Goal: Task Accomplishment & Management: Complete application form

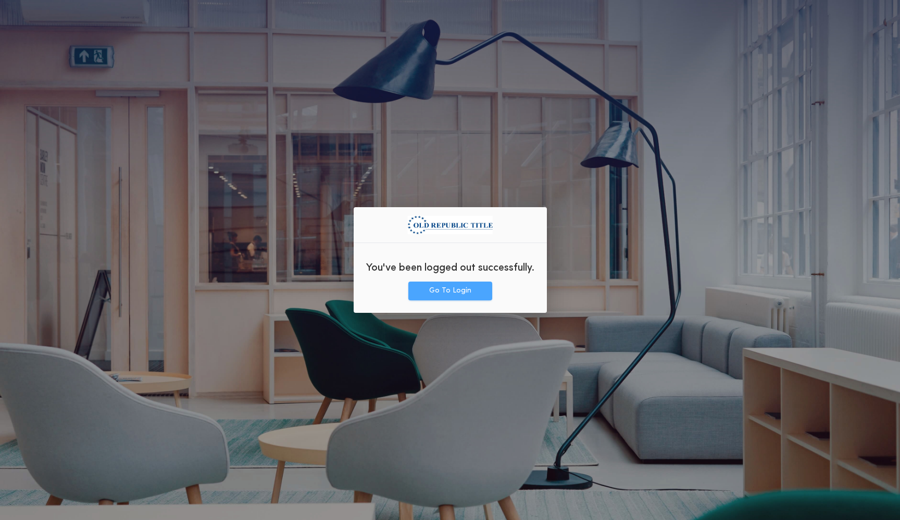
click at [464, 295] on button "Go To Login" at bounding box center [450, 291] width 84 height 19
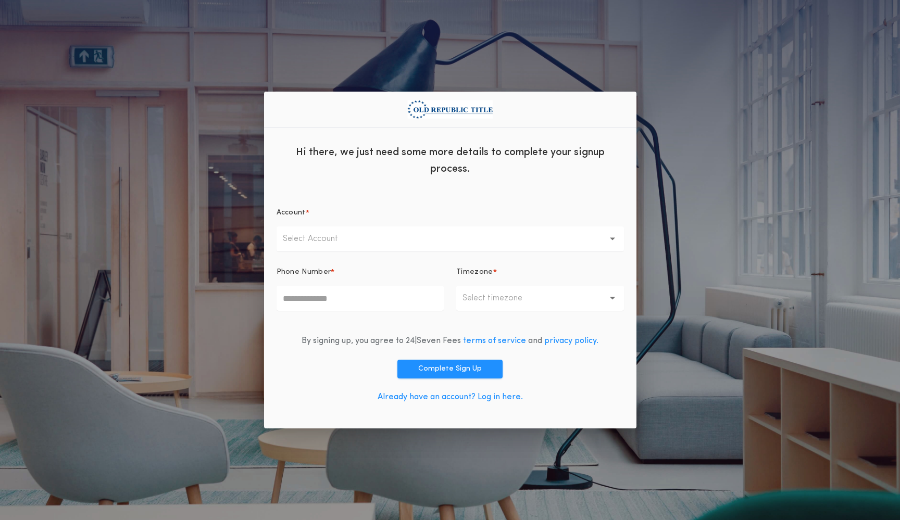
click at [310, 389] on div "By signing up, you agree to 24|Seven Fees terms of service and privacy policy. …" at bounding box center [449, 371] width 347 height 90
click at [485, 398] on link "Already have an account? Log in here." at bounding box center [449, 397] width 145 height 8
click at [711, 220] on div "Hi there, we just need some more details to complete your signup process. Accou…" at bounding box center [450, 260] width 900 height 520
click at [356, 236] on button "Select Account" at bounding box center [449, 238] width 347 height 25
click at [342, 268] on p "ORT New Mexico" at bounding box center [449, 266] width 347 height 25
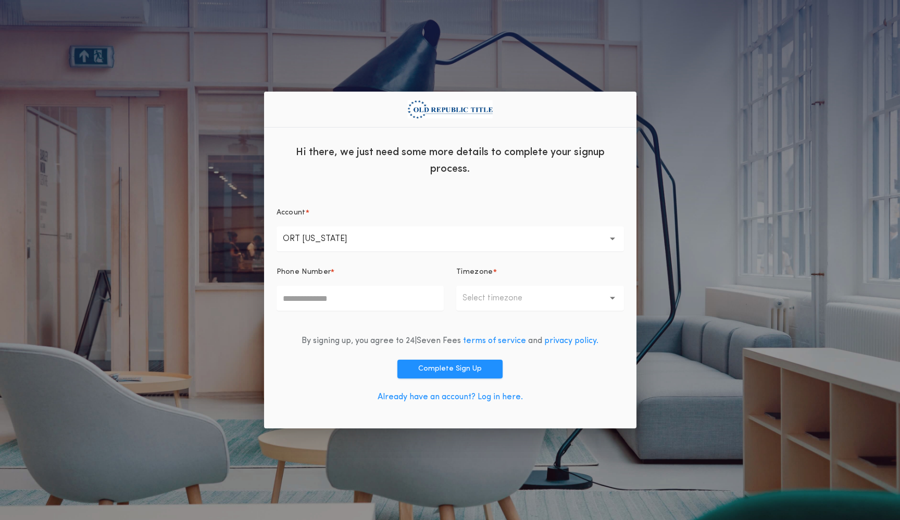
click at [343, 301] on input "Phone Number *" at bounding box center [360, 298] width 168 height 25
type input "**********"
click at [509, 303] on p "Select timezone" at bounding box center [500, 298] width 77 height 12
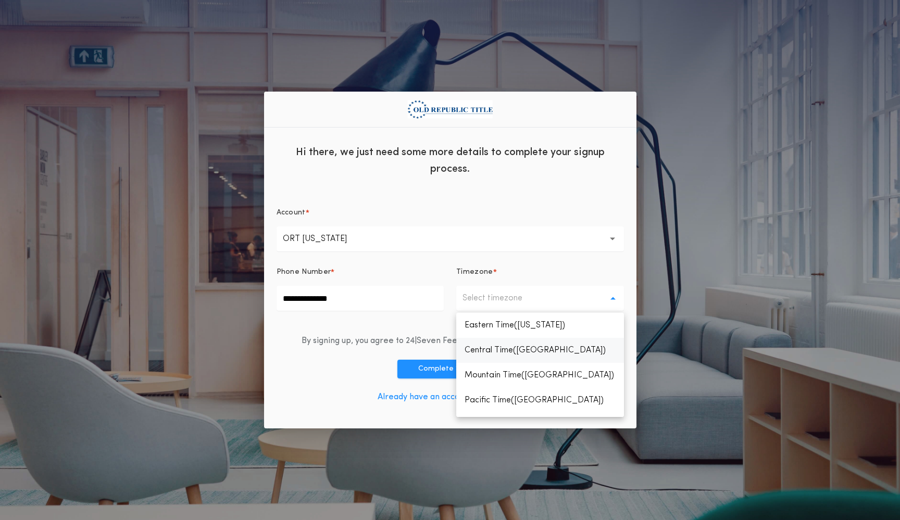
click at [518, 349] on p "Central Time(Chicago)" at bounding box center [540, 350] width 168 height 25
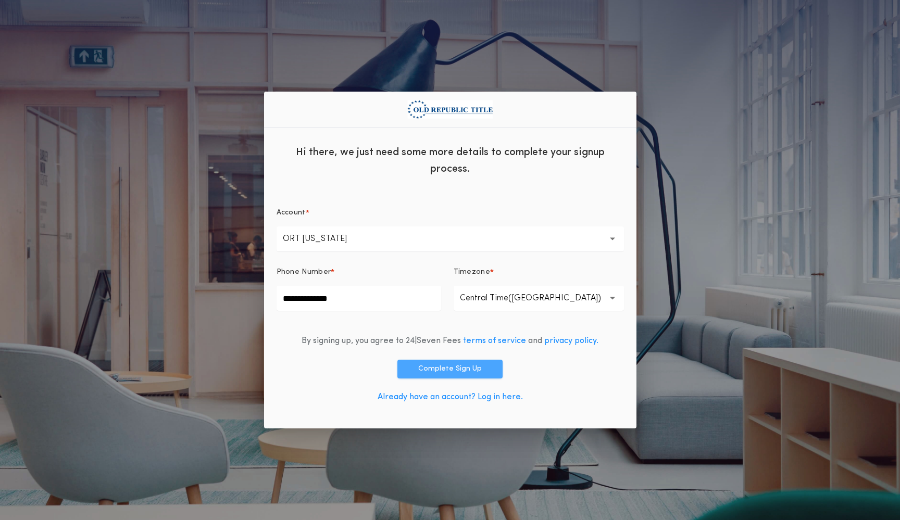
click at [447, 370] on button "Complete Sign Up" at bounding box center [449, 369] width 105 height 19
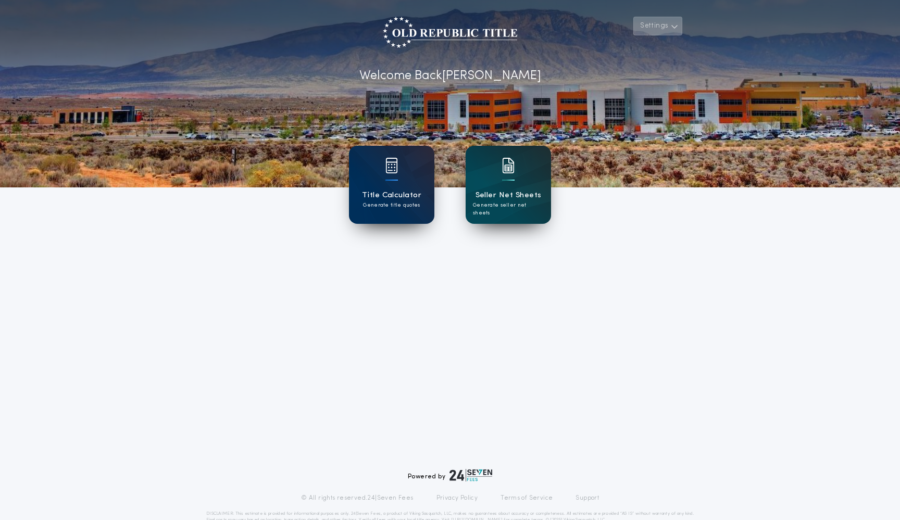
click at [669, 31] on button "Settings" at bounding box center [657, 26] width 49 height 19
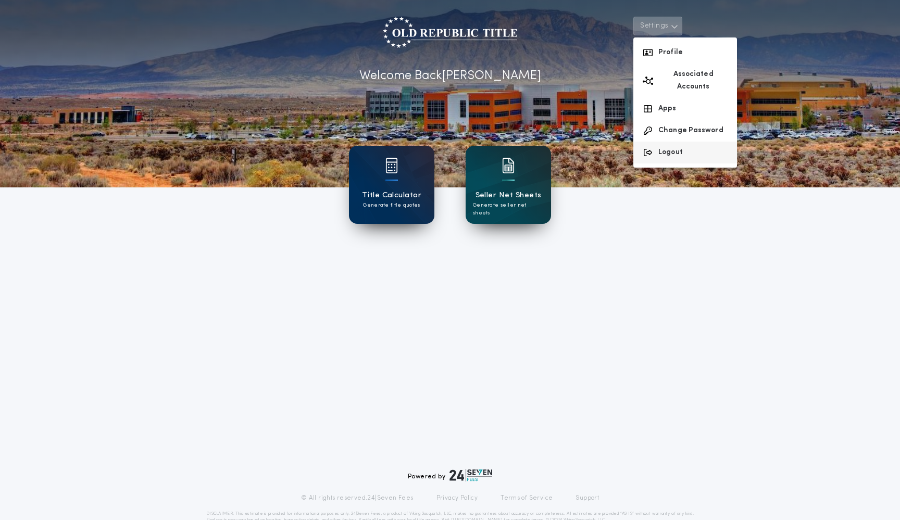
click at [678, 142] on button "Logout" at bounding box center [685, 153] width 104 height 22
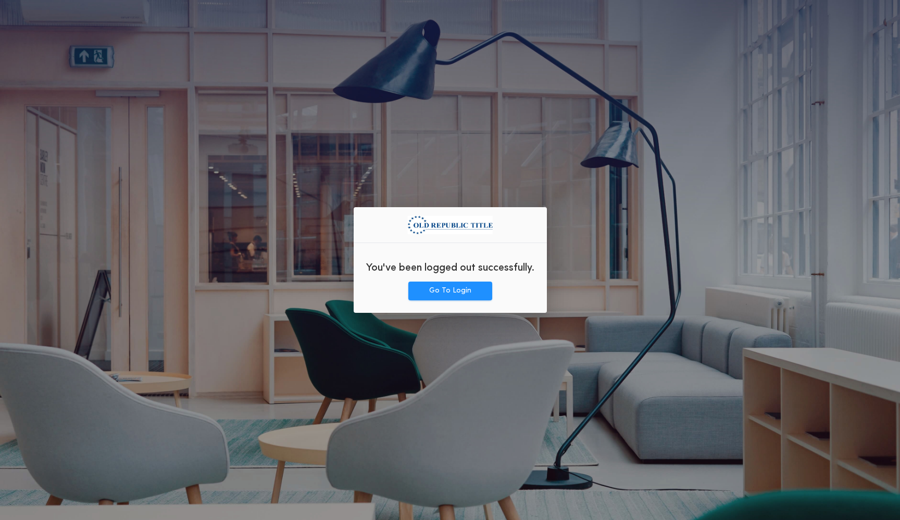
click at [436, 364] on div "You've been logged out successfully. Go To Login" at bounding box center [450, 260] width 900 height 520
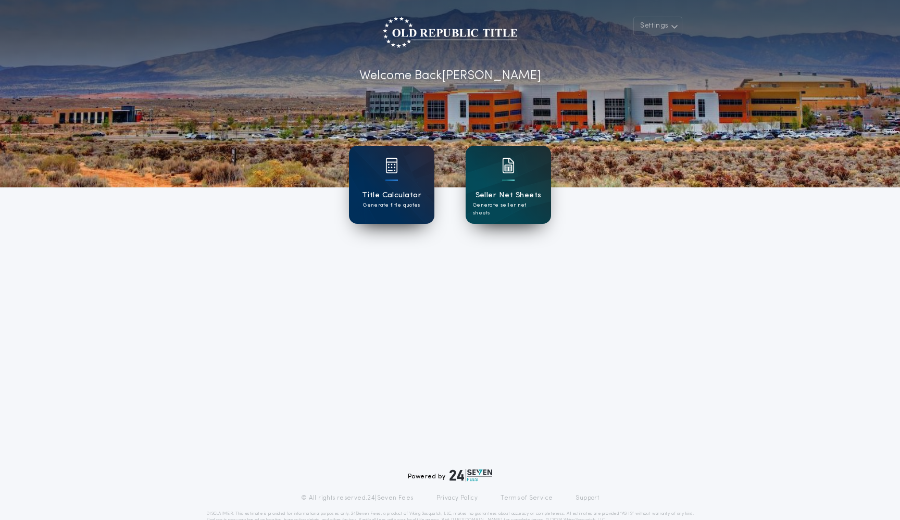
click at [646, 304] on div "Settings Welcome Back [PERSON_NAME] Title Calculator Generate title quotes Sell…" at bounding box center [450, 272] width 900 height 544
click at [664, 20] on button "Settings" at bounding box center [657, 26] width 49 height 19
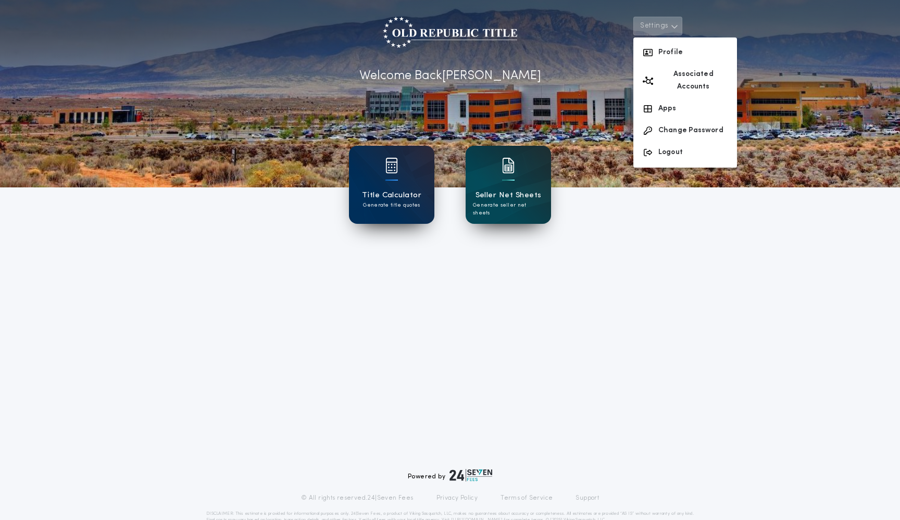
click at [575, 305] on div "Settings Profile Associated Accounts Apps Change Password Logout Welcome Back […" at bounding box center [450, 272] width 900 height 544
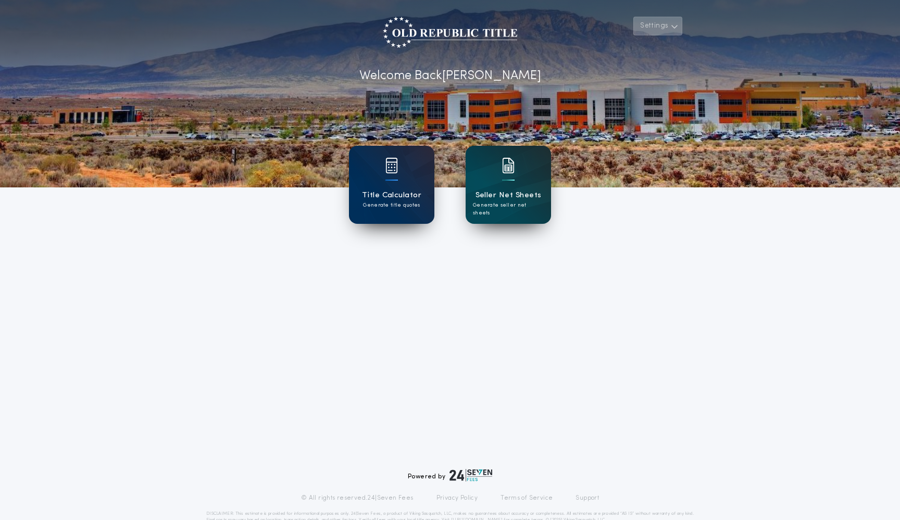
click at [671, 22] on icon "button" at bounding box center [675, 26] width 8 height 12
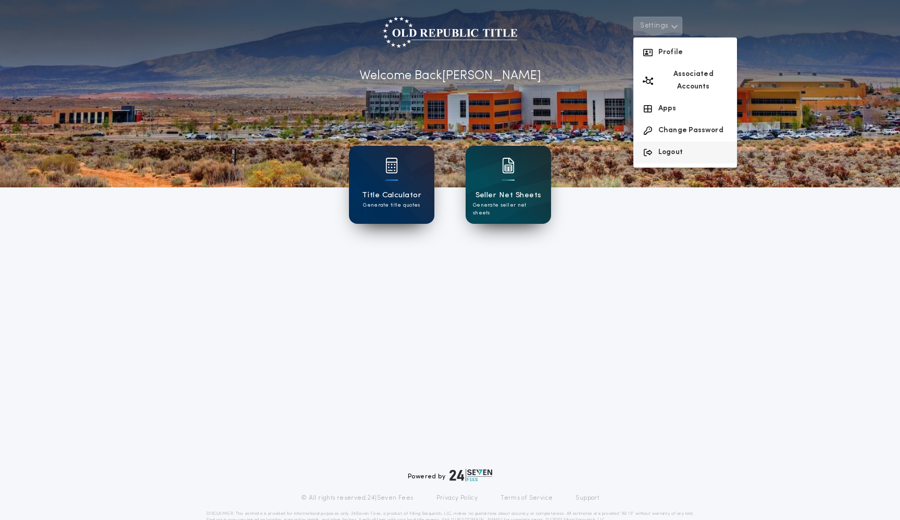
click at [659, 142] on button "Logout" at bounding box center [685, 153] width 104 height 22
